Goal: Task Accomplishment & Management: Manage account settings

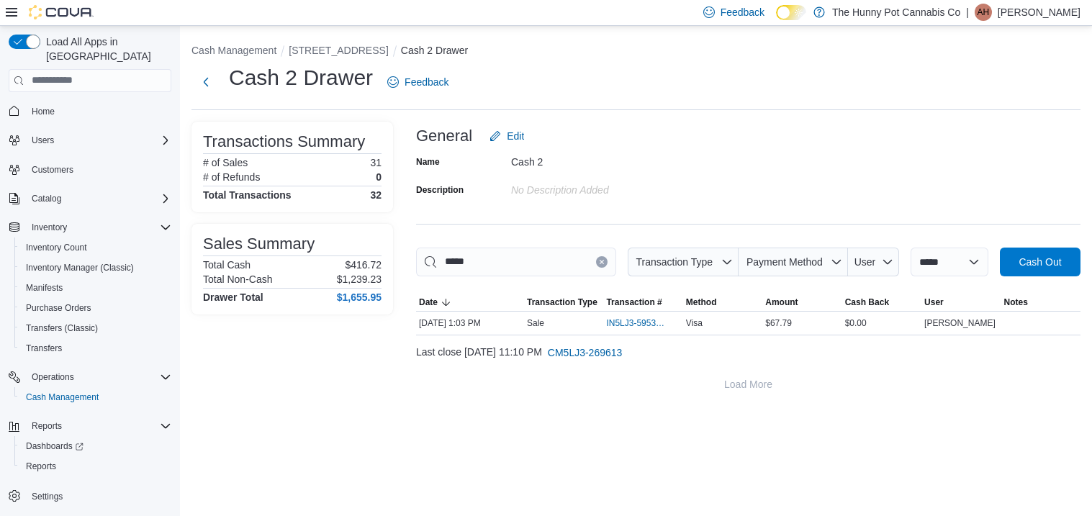
click at [599, 259] on icon "Clear input" at bounding box center [602, 262] width 6 height 6
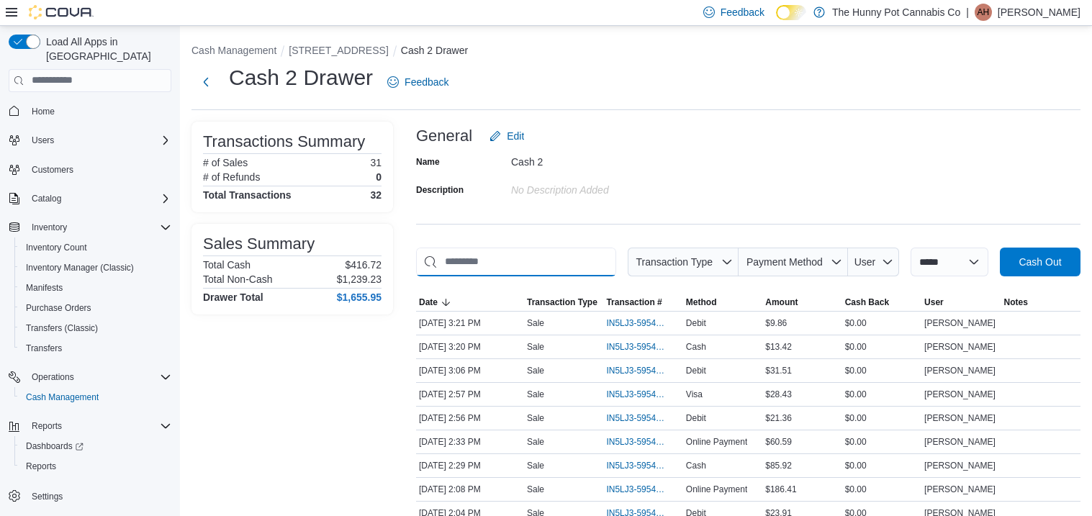
click at [527, 261] on input "This is a search bar. As you type, the results lower in the page will automatic…" at bounding box center [516, 262] width 200 height 29
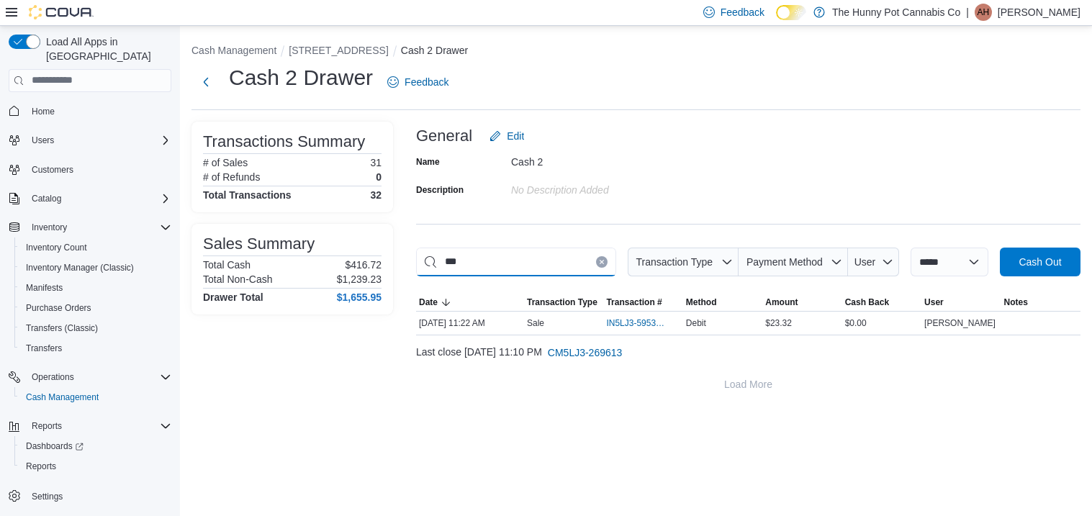
type input "****"
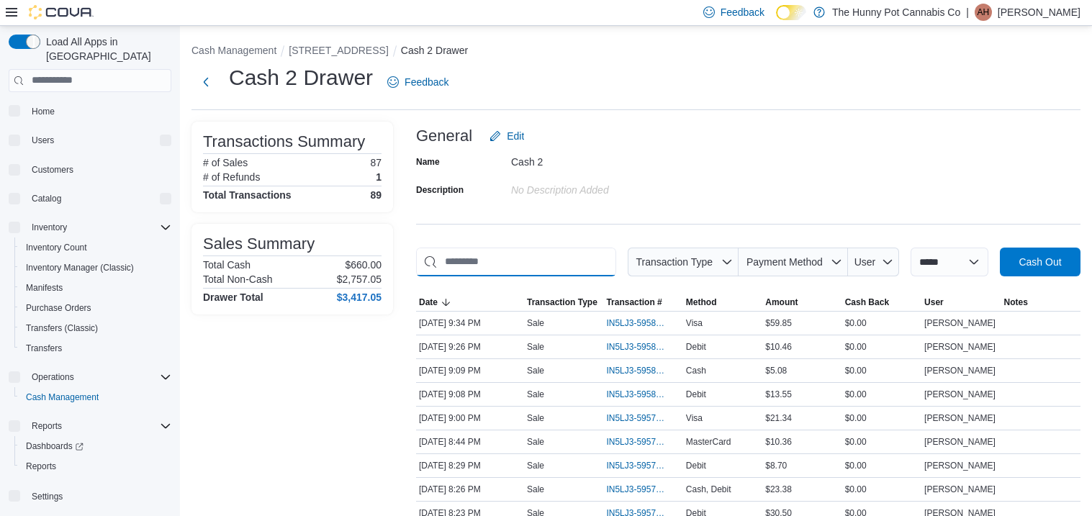
click at [519, 252] on input "This is a search bar. As you type, the results lower in the page will automatic…" at bounding box center [516, 262] width 200 height 29
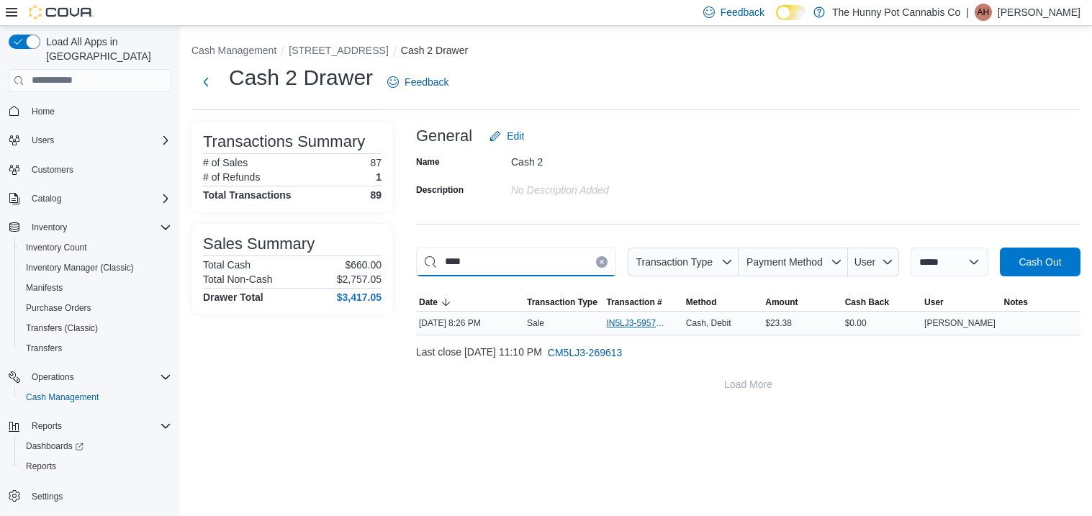
type input "****"
click at [615, 319] on span "IN5LJ3-5957638" at bounding box center [635, 323] width 59 height 12
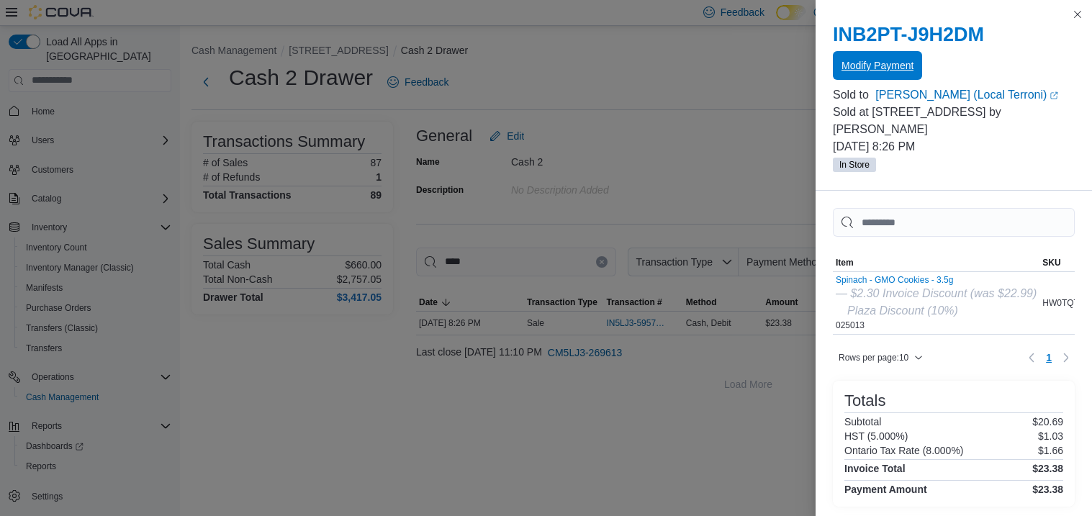
click at [856, 63] on span "Modify Payment" at bounding box center [877, 65] width 72 height 14
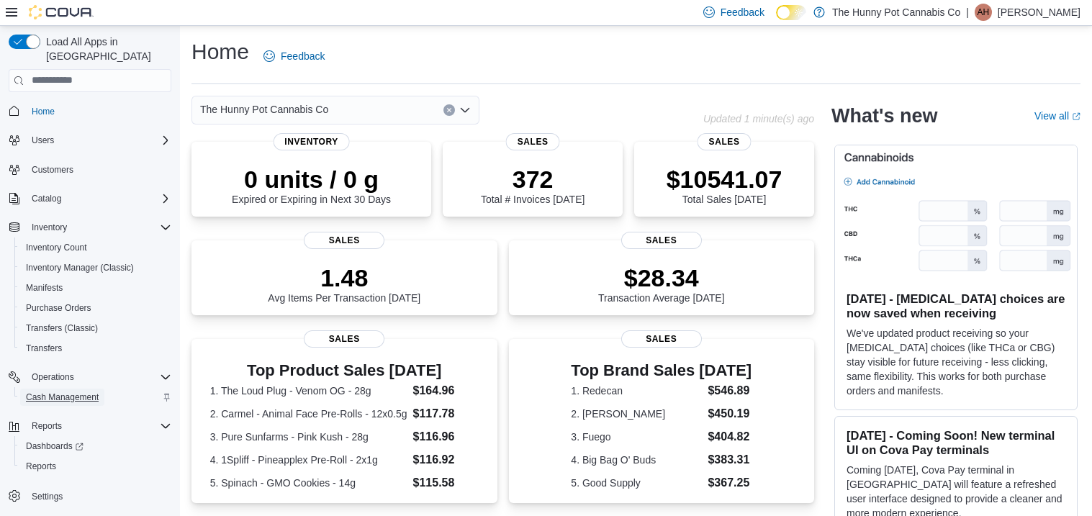
click at [85, 389] on span "Cash Management" at bounding box center [62, 397] width 73 height 17
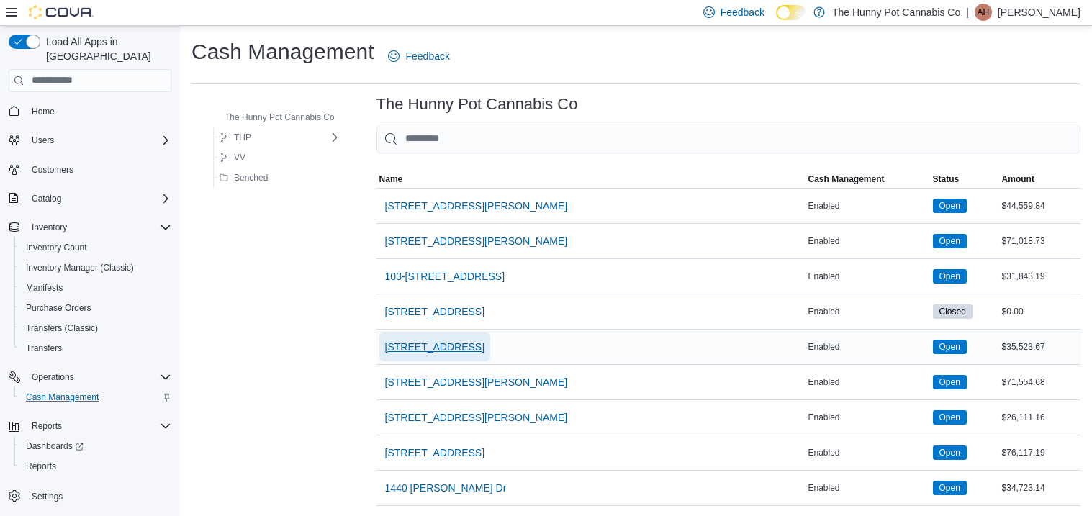
click at [440, 353] on span "[STREET_ADDRESS]" at bounding box center [434, 347] width 99 height 14
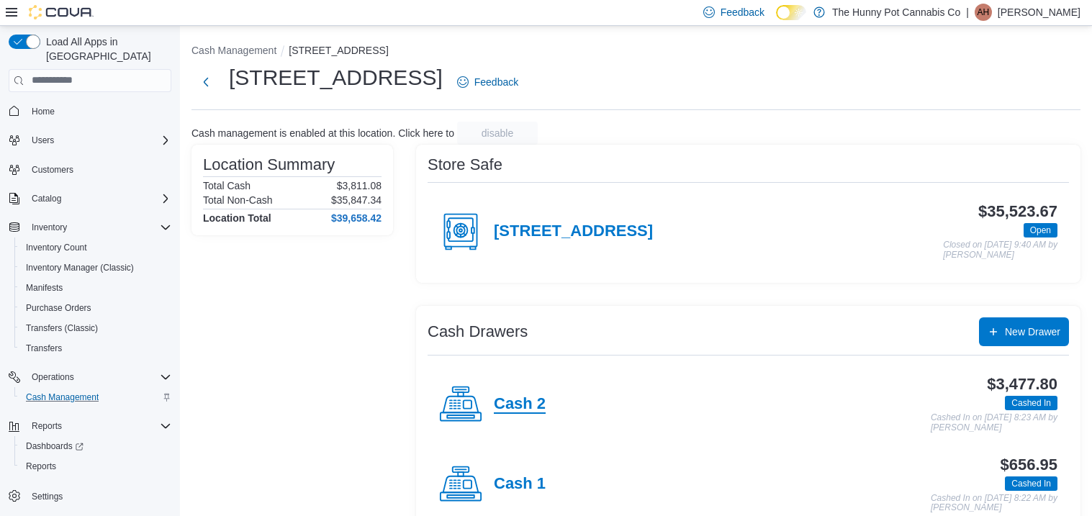
click at [509, 410] on h4 "Cash 2" at bounding box center [520, 404] width 52 height 19
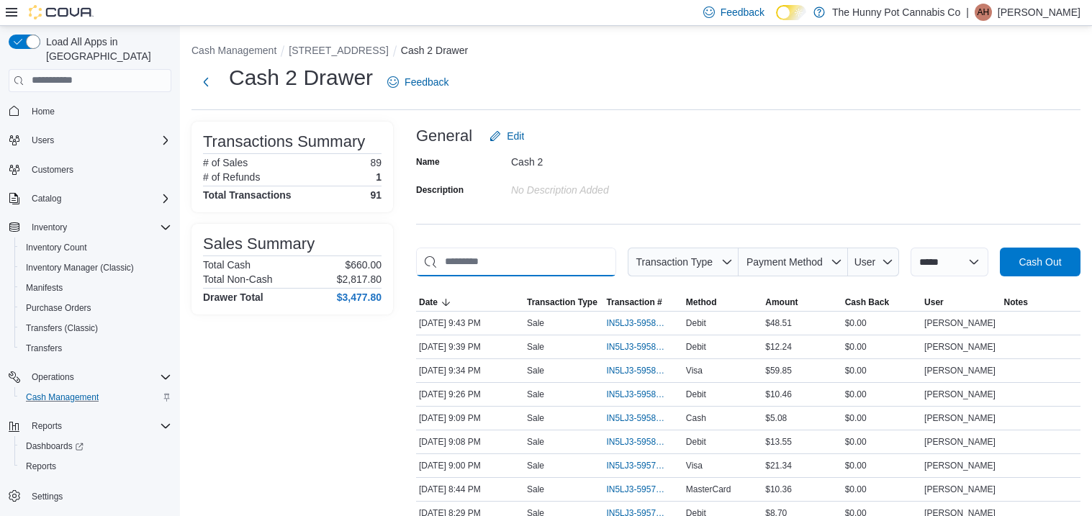
click at [531, 257] on input "This is a search bar. As you type, the results lower in the page will automatic…" at bounding box center [516, 262] width 200 height 29
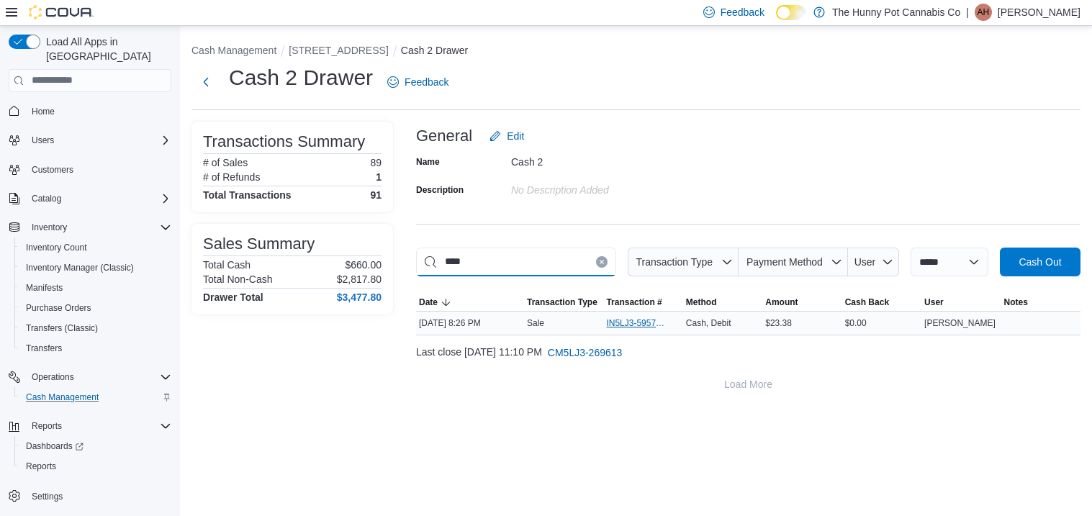
type input "****"
click at [631, 317] on span "IN5LJ3-5957638" at bounding box center [635, 323] width 59 height 12
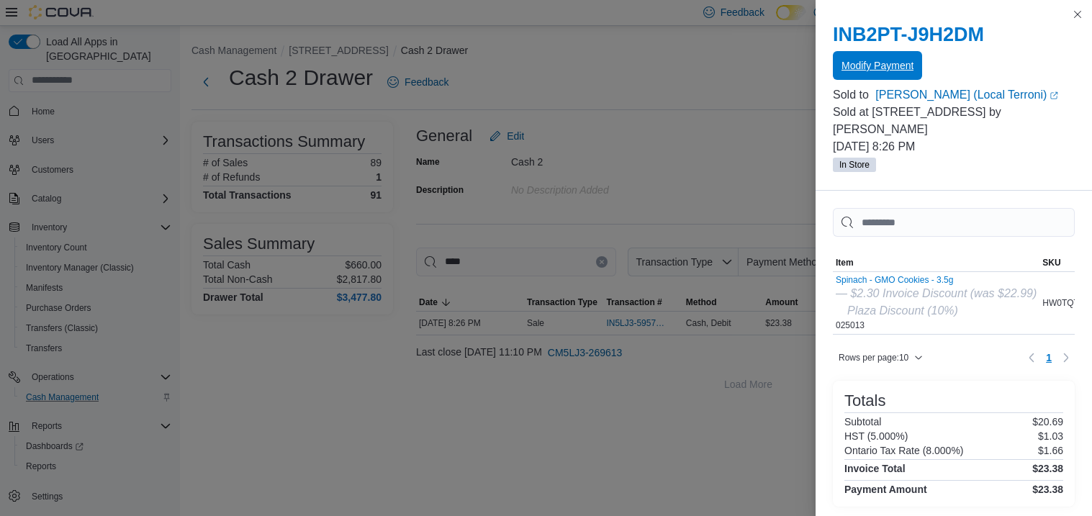
click at [897, 66] on span "Modify Payment" at bounding box center [877, 65] width 72 height 14
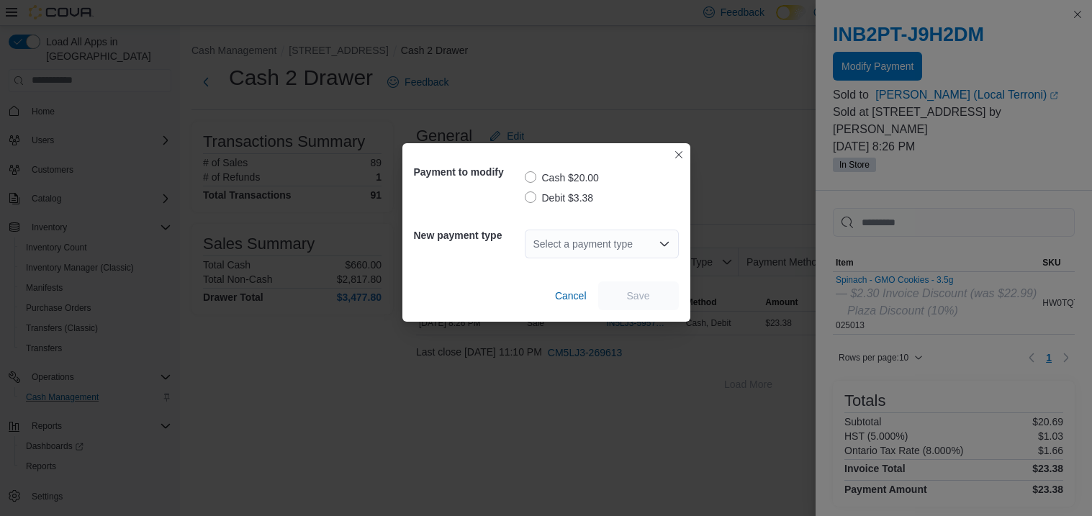
click at [665, 240] on icon "Open list of options" at bounding box center [664, 244] width 12 height 12
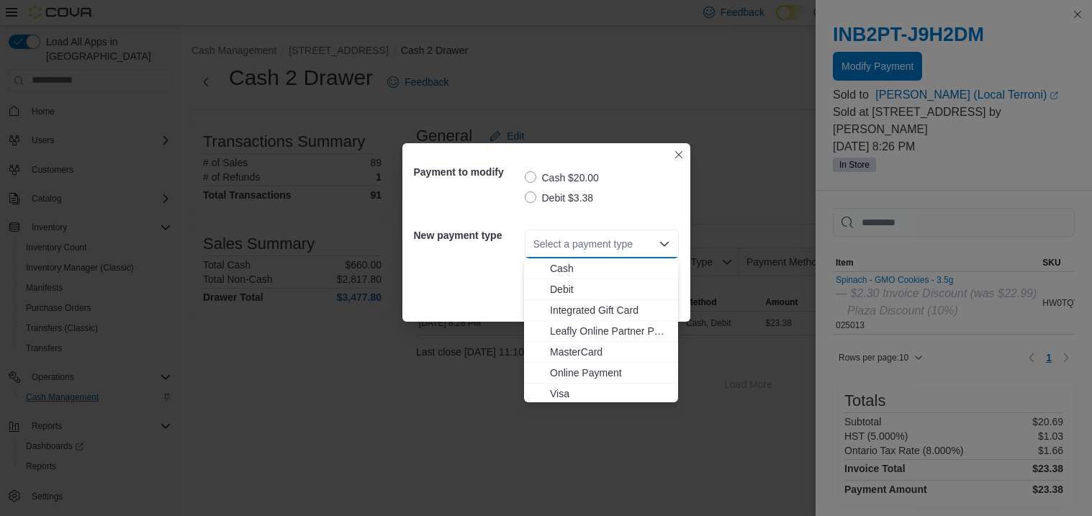
click at [529, 197] on label "Debit $3.38" at bounding box center [559, 197] width 69 height 17
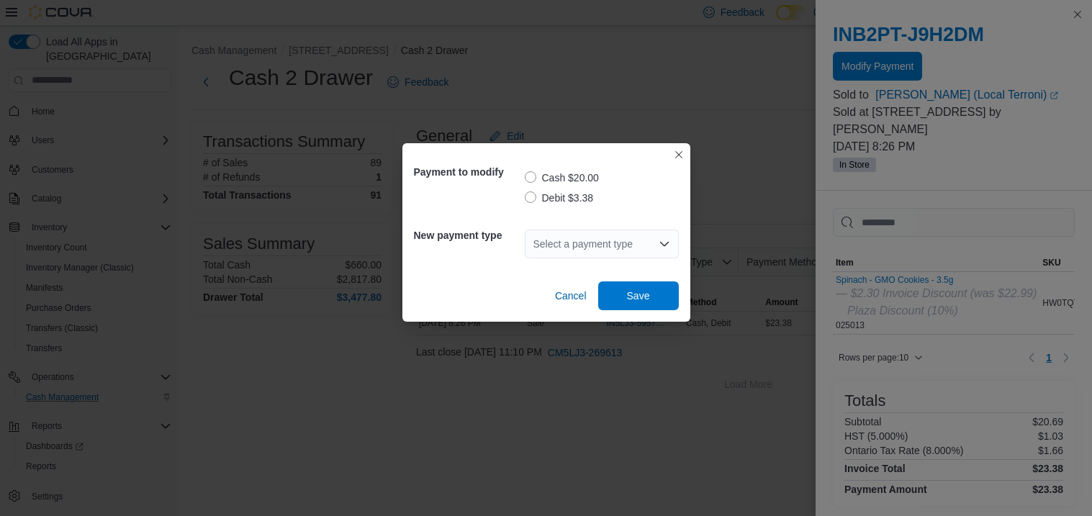
click at [646, 237] on div "Select a payment type" at bounding box center [602, 244] width 154 height 29
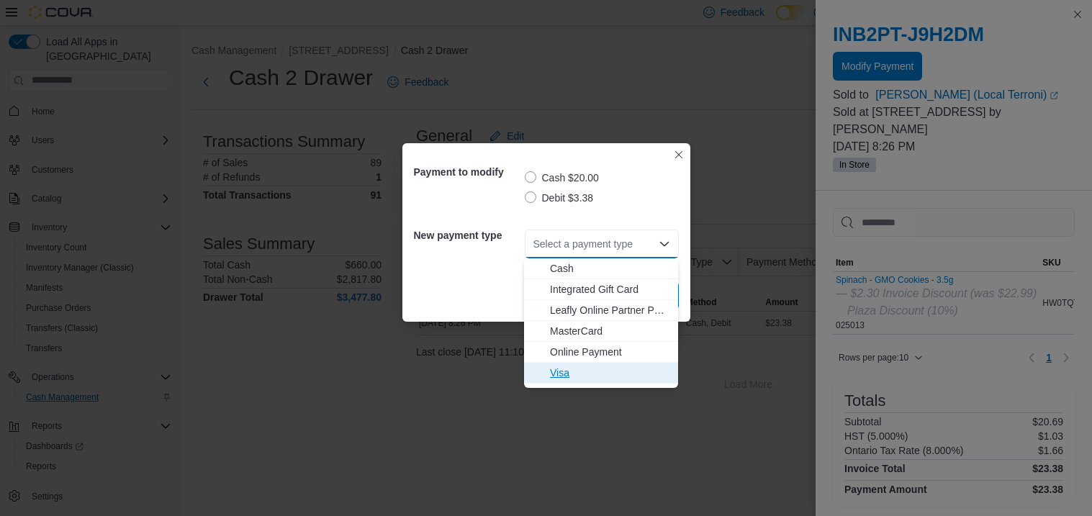
click at [552, 372] on span "Visa" at bounding box center [609, 373] width 119 height 14
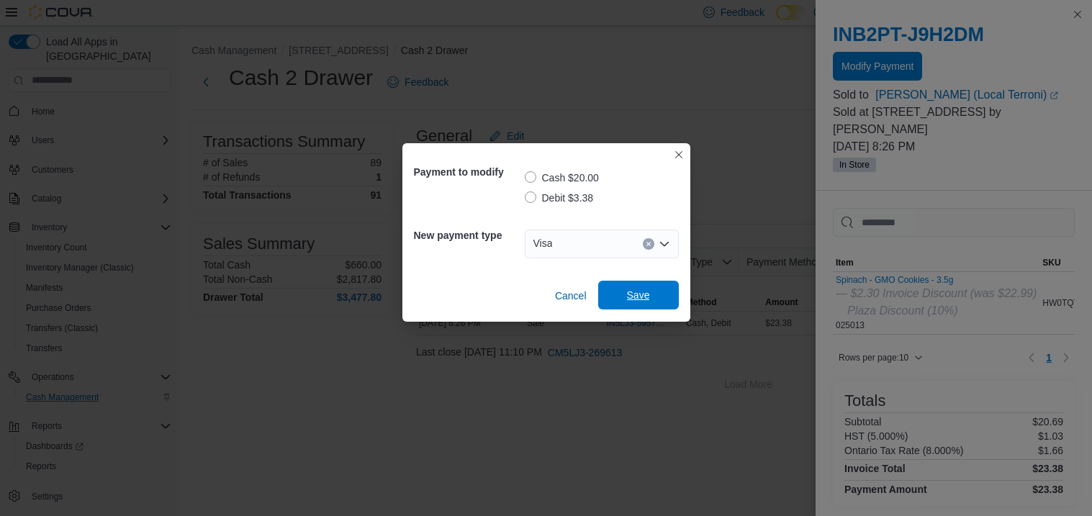
click at [630, 303] on span "Save" at bounding box center [638, 295] width 63 height 29
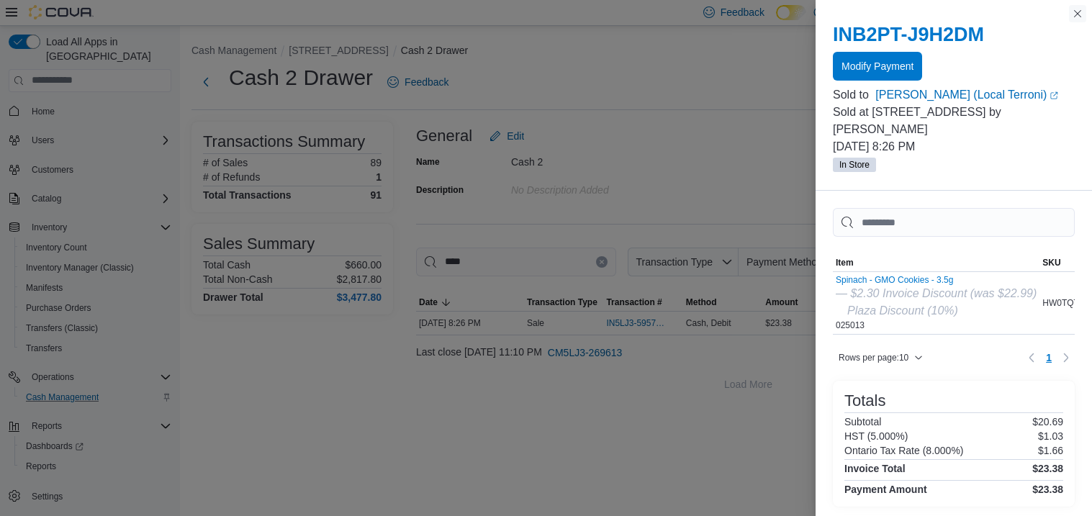
click at [1079, 17] on button "Close this dialog" at bounding box center [1077, 13] width 17 height 17
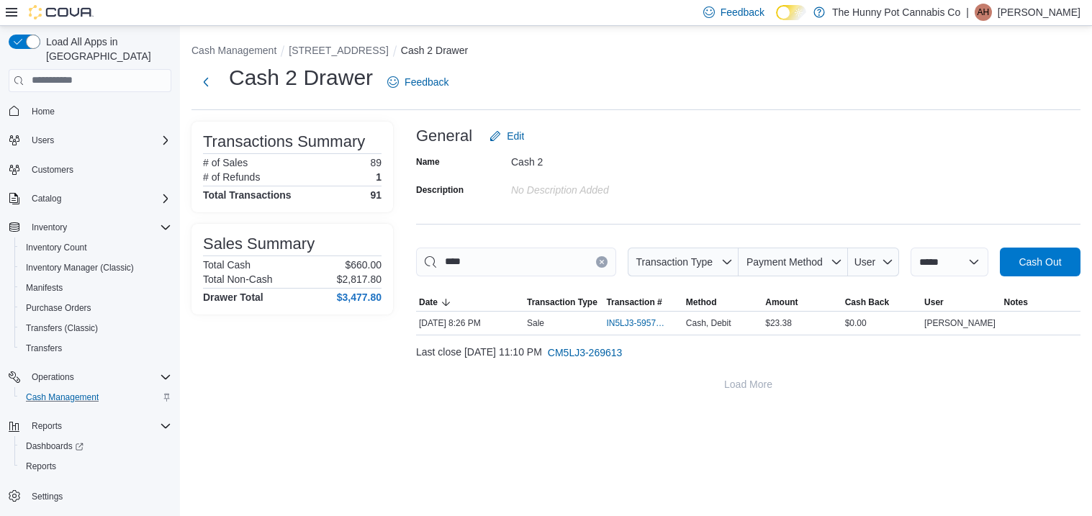
click at [596, 264] on button "Clear input" at bounding box center [602, 262] width 12 height 12
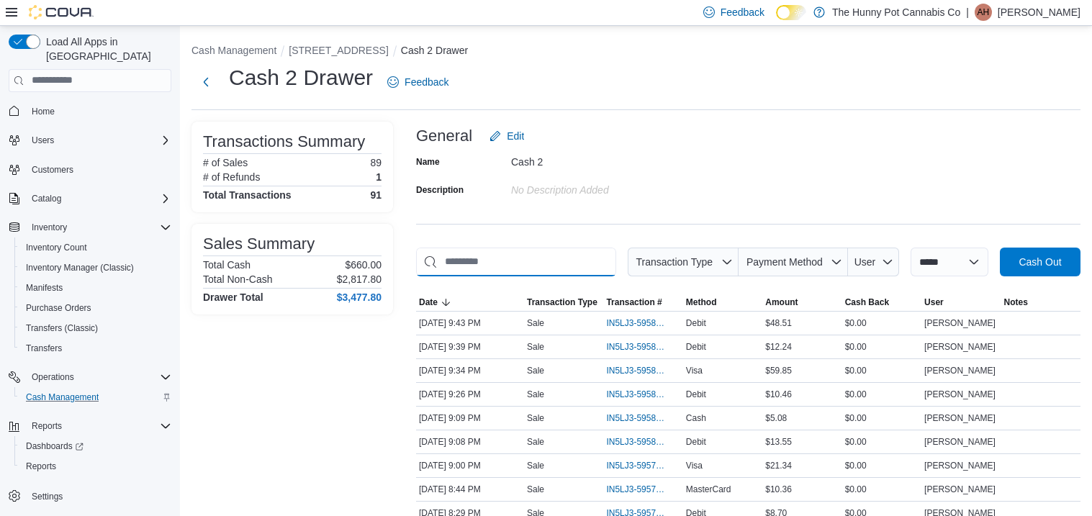
click at [560, 266] on input "This is a search bar. As you type, the results lower in the page will automatic…" at bounding box center [516, 262] width 200 height 29
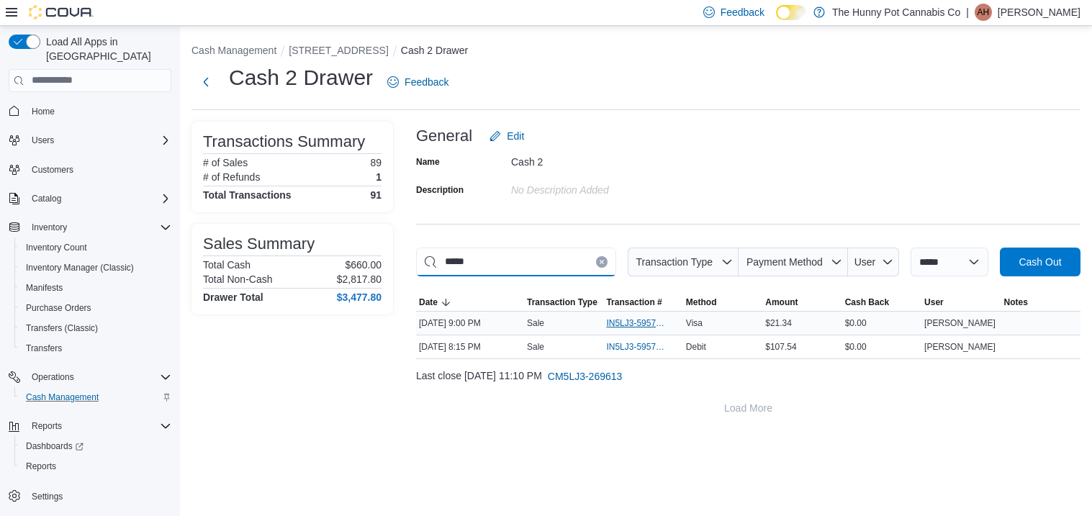
type input "*****"
click at [627, 319] on span "IN5LJ3-5957970" at bounding box center [635, 323] width 59 height 12
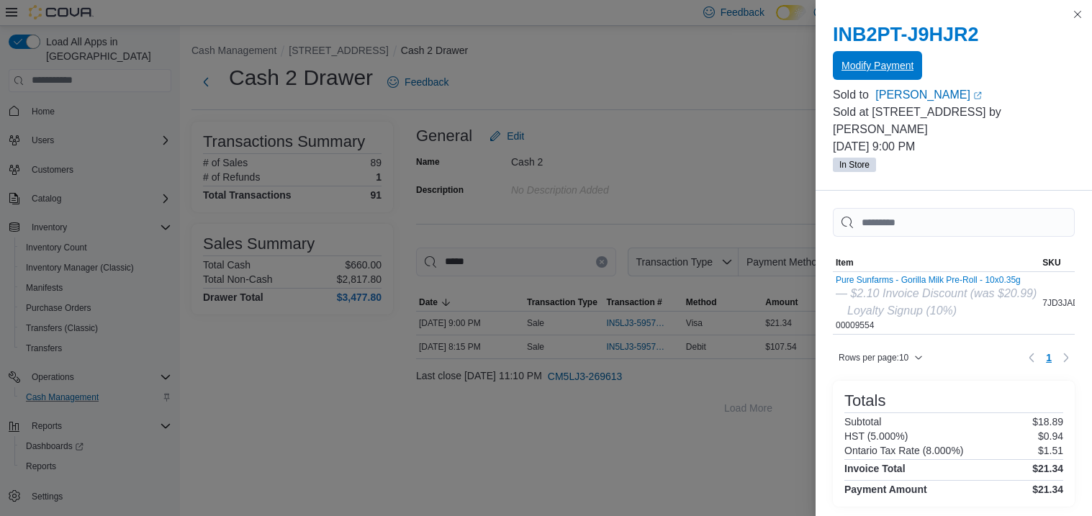
click at [882, 64] on span "Modify Payment" at bounding box center [877, 65] width 72 height 14
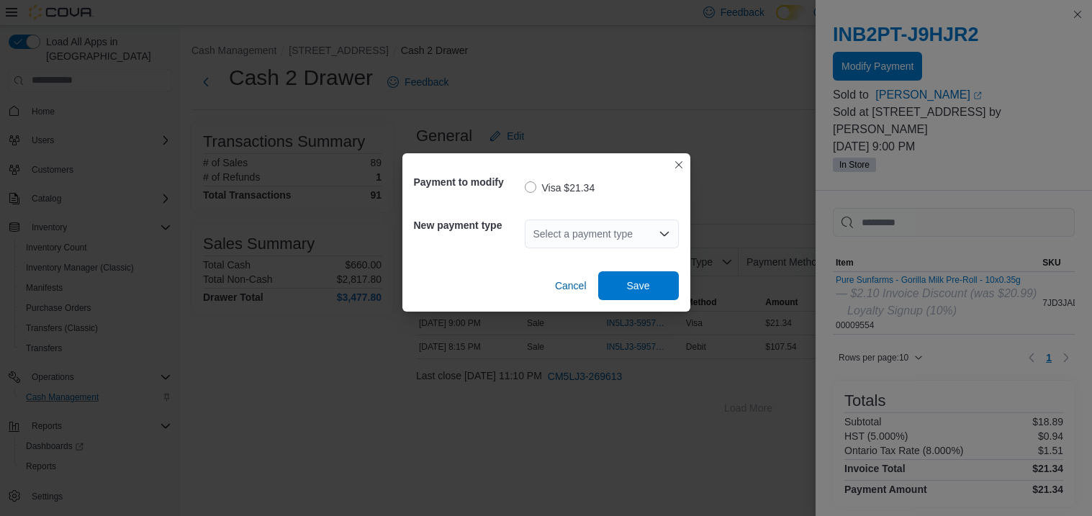
click at [658, 233] on icon "Open list of options" at bounding box center [664, 234] width 12 height 12
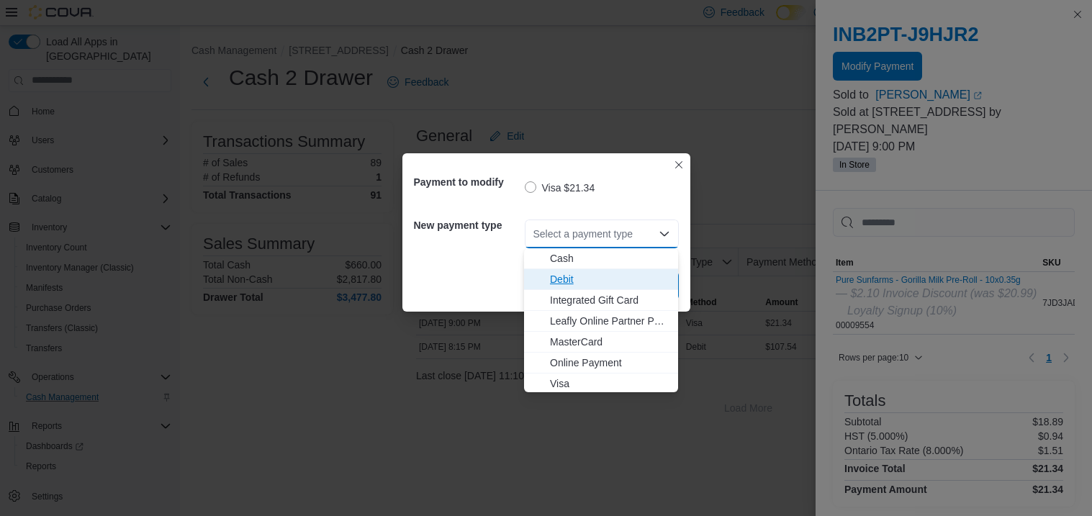
click at [584, 276] on span "Debit" at bounding box center [609, 279] width 119 height 14
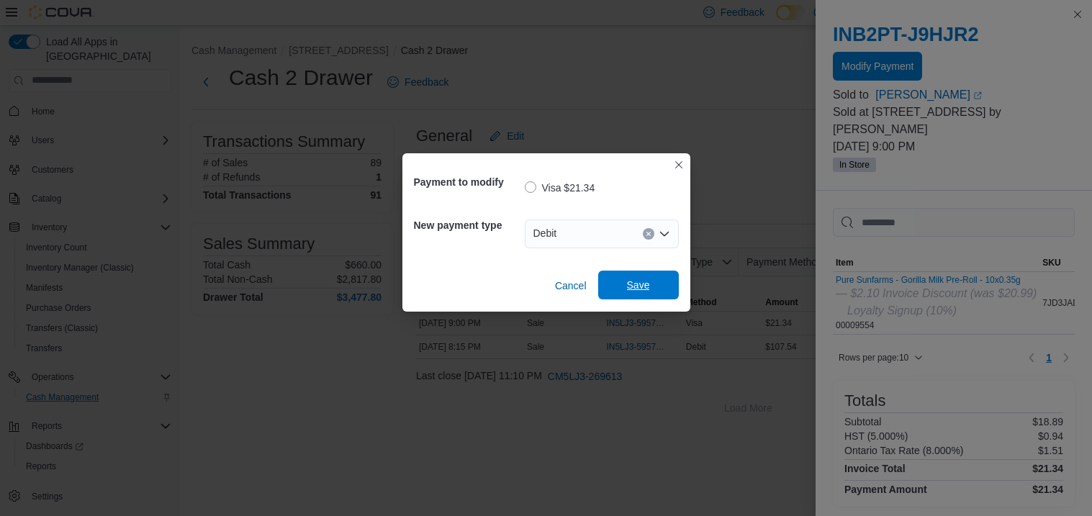
click at [644, 274] on span "Save" at bounding box center [638, 285] width 63 height 29
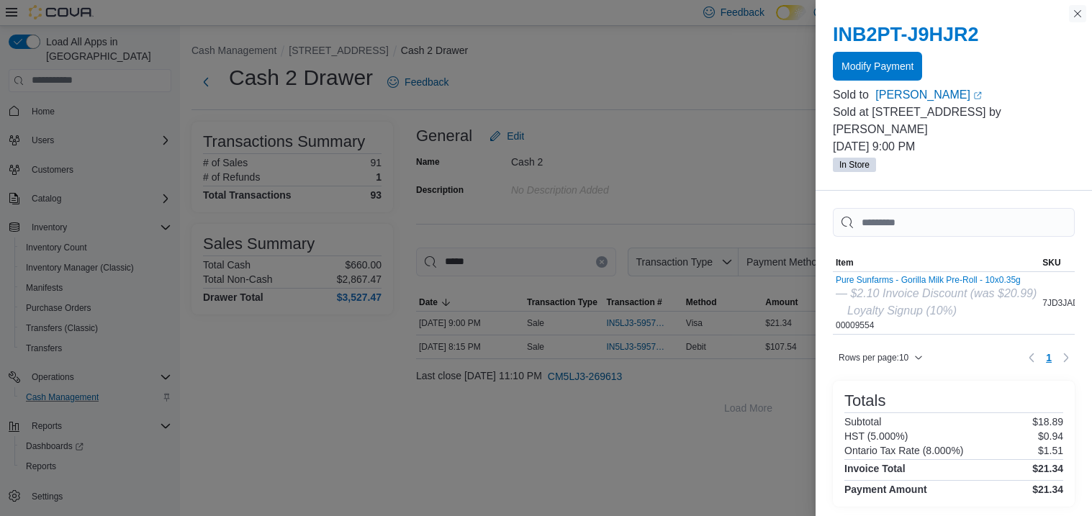
click at [1076, 13] on button "Close this dialog" at bounding box center [1077, 13] width 17 height 17
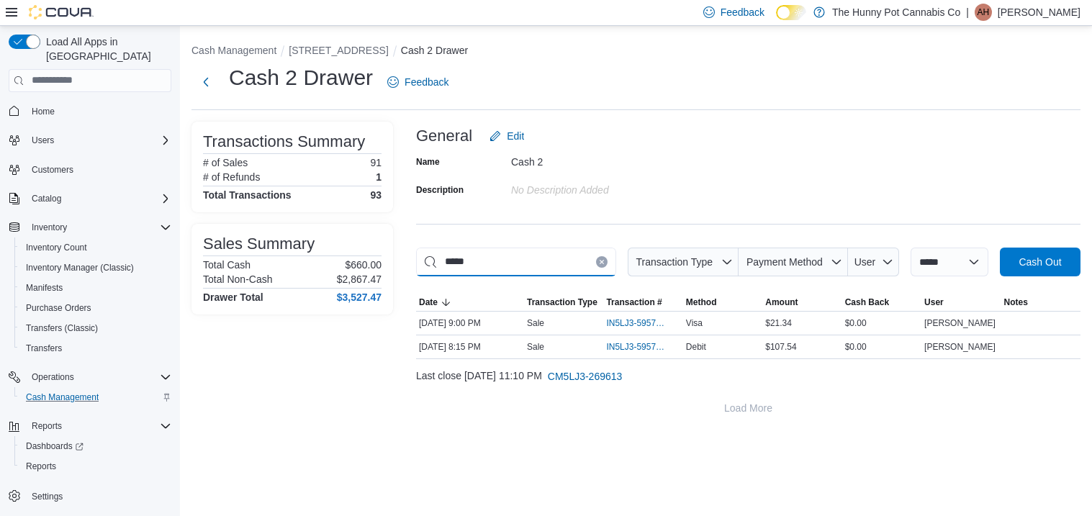
click at [576, 261] on input "*****" at bounding box center [516, 262] width 200 height 29
click at [596, 262] on button "Clear input" at bounding box center [602, 262] width 12 height 12
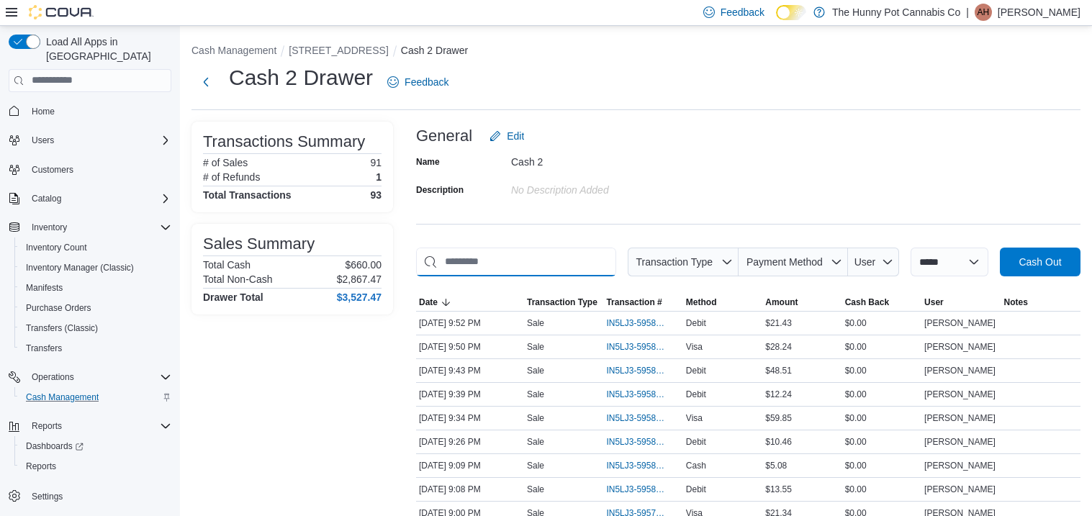
click at [585, 262] on input "This is a search bar. As you type, the results lower in the page will automatic…" at bounding box center [516, 262] width 200 height 29
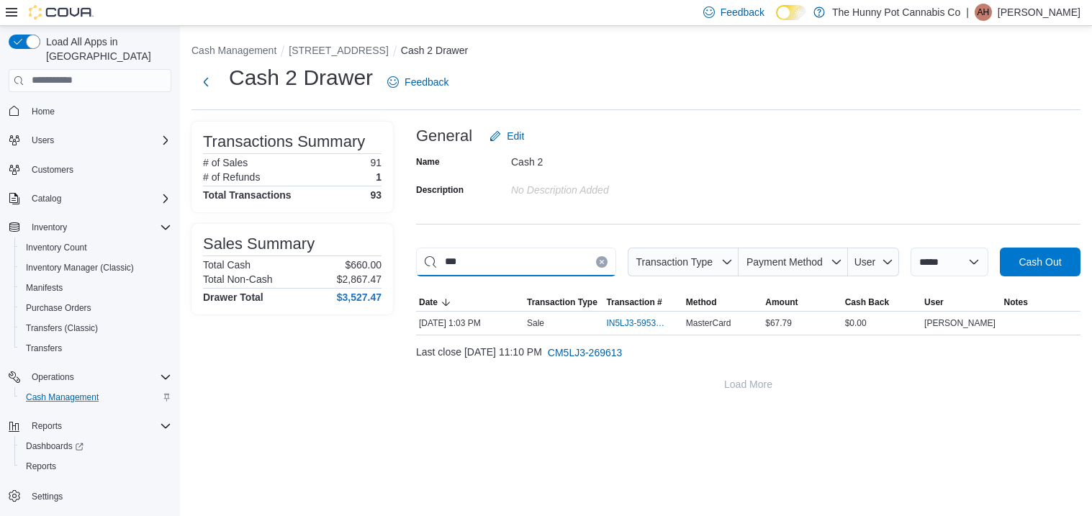
type input "****"
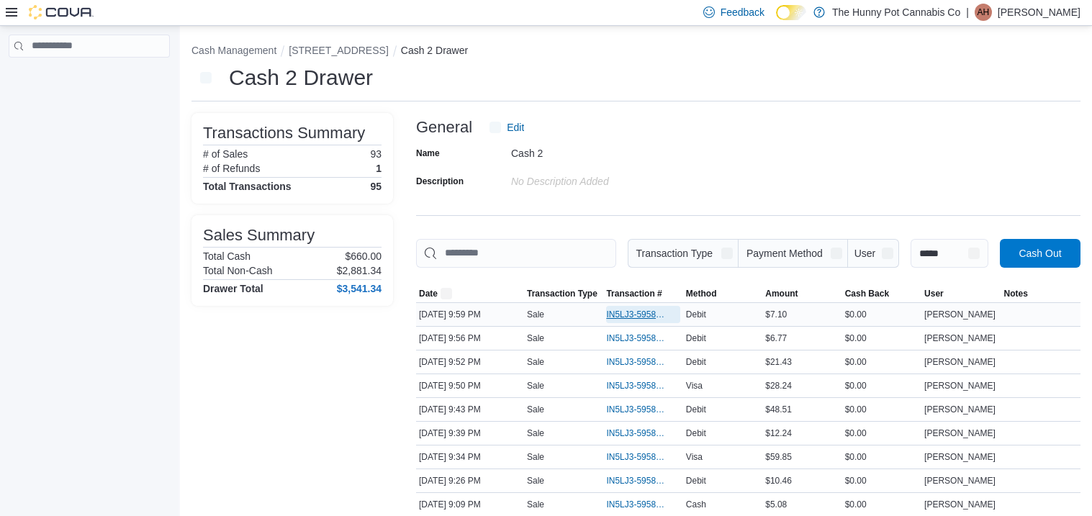
click at [623, 314] on span "IN5LJ3-5958434" at bounding box center [642, 314] width 73 height 17
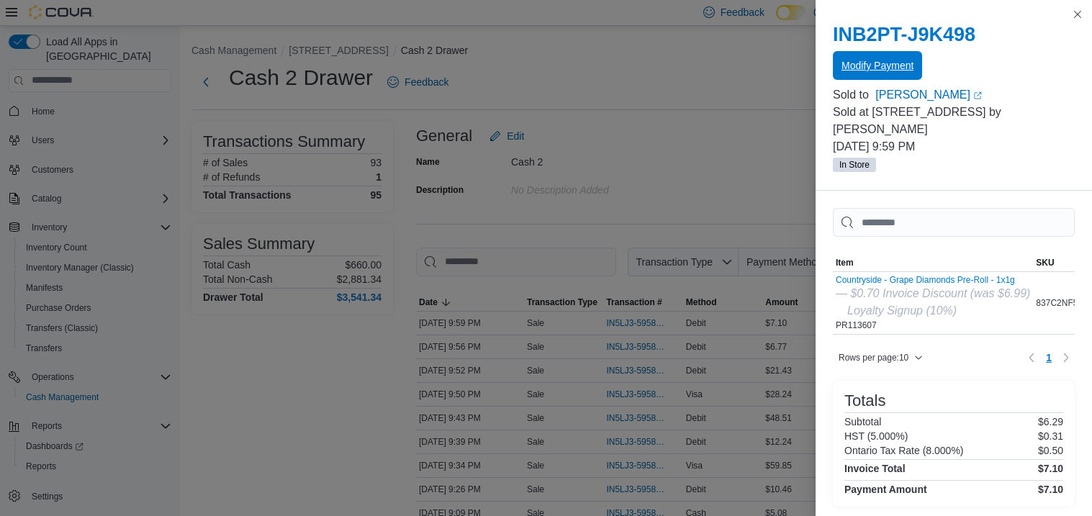
click at [900, 72] on span "Modify Payment" at bounding box center [877, 65] width 72 height 14
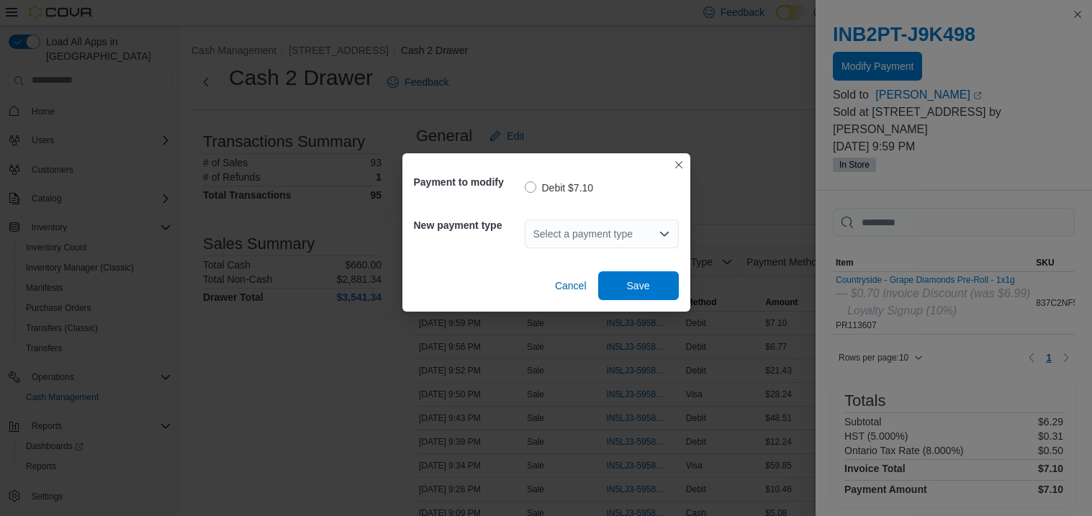
click at [644, 234] on div "Select a payment type" at bounding box center [602, 233] width 154 height 29
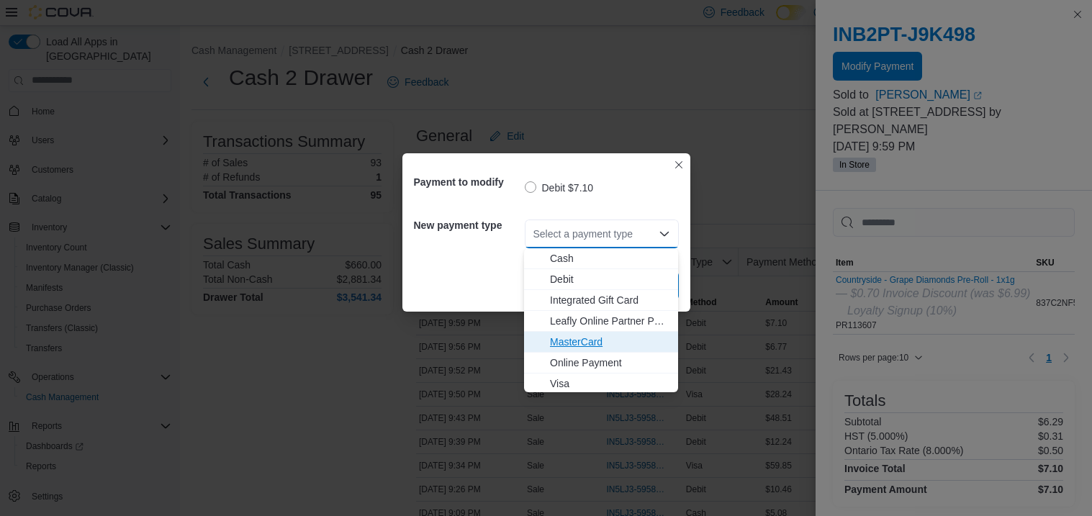
click at [580, 337] on span "MasterCard" at bounding box center [609, 342] width 119 height 14
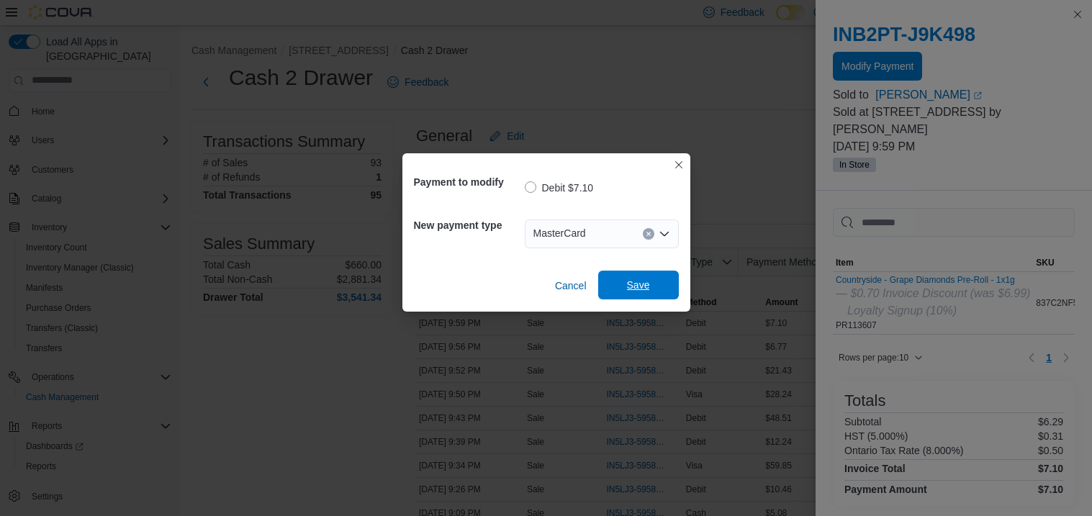
click at [632, 288] on span "Save" at bounding box center [638, 285] width 23 height 14
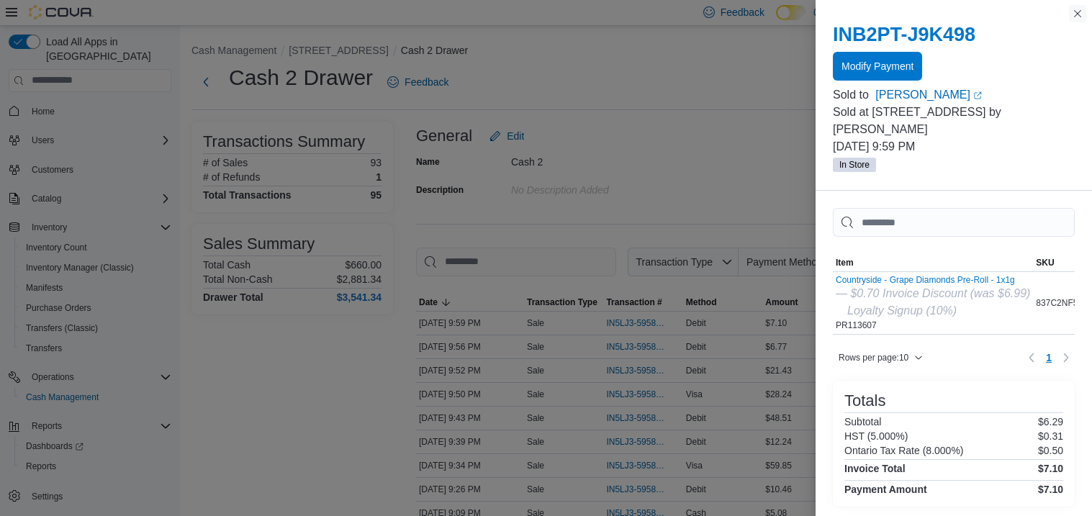
click at [1076, 15] on button "Close this dialog" at bounding box center [1077, 13] width 17 height 17
